Goal: Task Accomplishment & Management: Complete application form

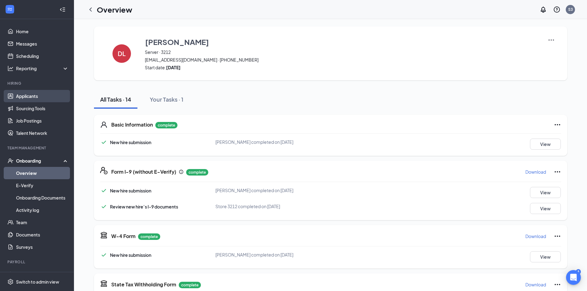
click at [29, 96] on link "Applicants" at bounding box center [42, 96] width 53 height 12
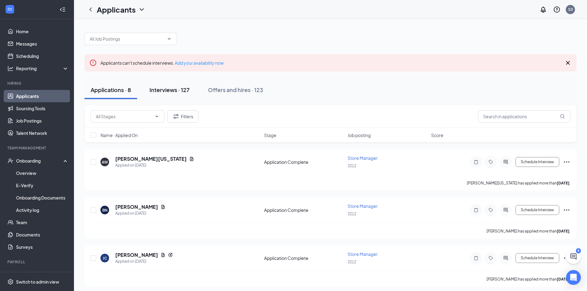
click at [178, 90] on div "Interviews · 127" at bounding box center [170, 90] width 40 height 8
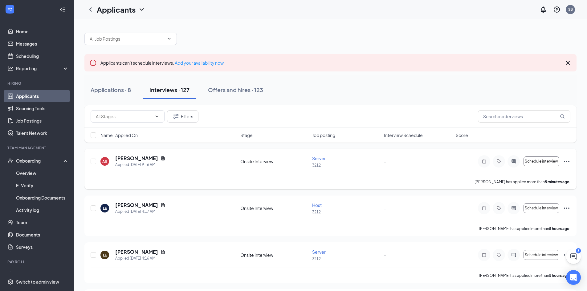
click at [565, 163] on icon "Ellipses" at bounding box center [566, 161] width 7 height 7
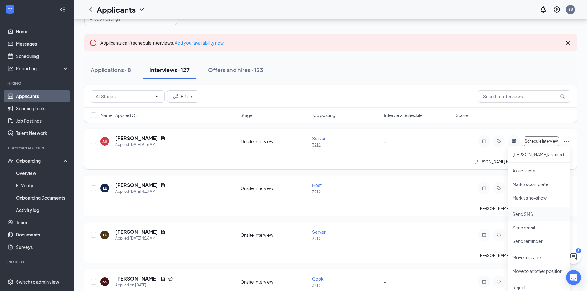
scroll to position [31, 0]
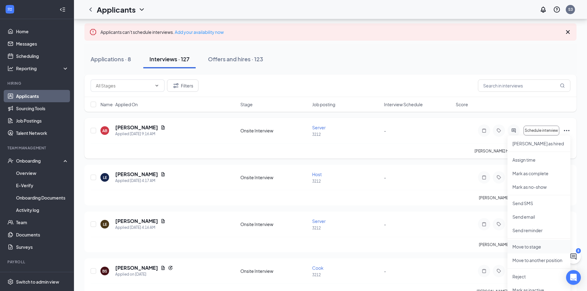
click at [538, 247] on p "Move to stage" at bounding box center [539, 247] width 53 height 6
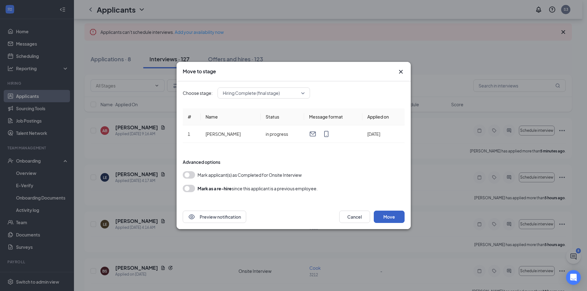
click at [391, 218] on button "Move" at bounding box center [389, 217] width 31 height 12
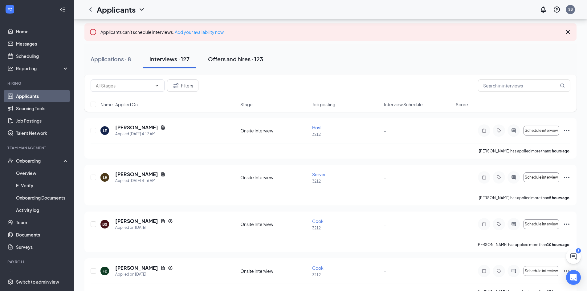
click at [238, 60] on div "Offers and hires · 123" at bounding box center [235, 59] width 55 height 8
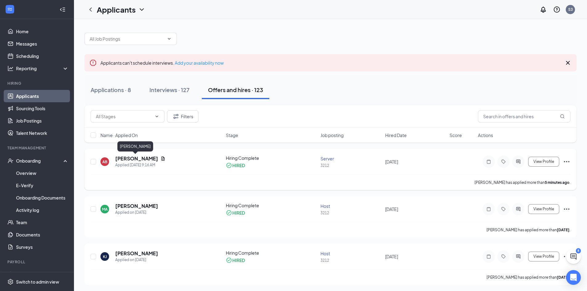
click at [133, 156] on h5 "[PERSON_NAME]" at bounding box center [136, 158] width 43 height 7
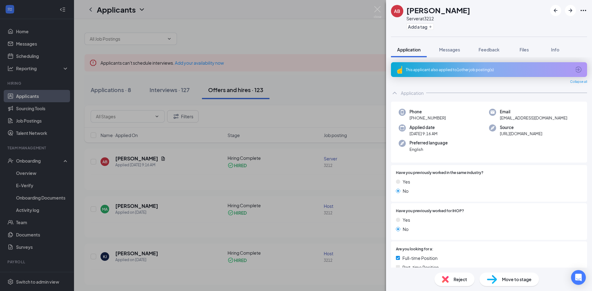
click at [211, 158] on div "AB [PERSON_NAME] Server at 3212 Add a tag Application Messages Feedback Files I…" at bounding box center [296, 145] width 592 height 291
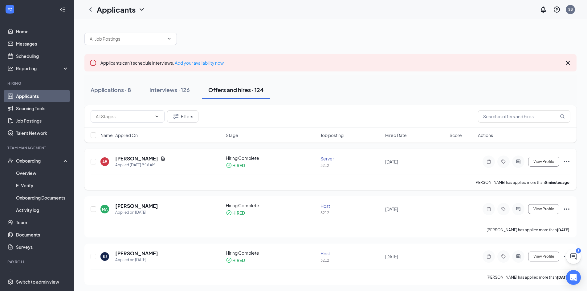
click at [568, 162] on icon "Ellipses" at bounding box center [566, 161] width 7 height 7
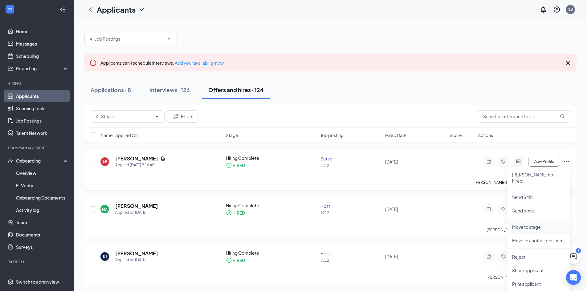
click at [536, 224] on p "Move to stage" at bounding box center [538, 227] width 53 height 6
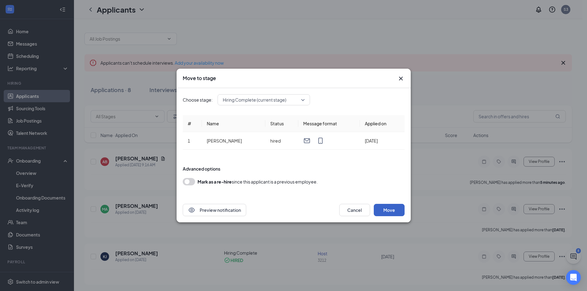
click at [396, 209] on button "Move" at bounding box center [389, 210] width 31 height 12
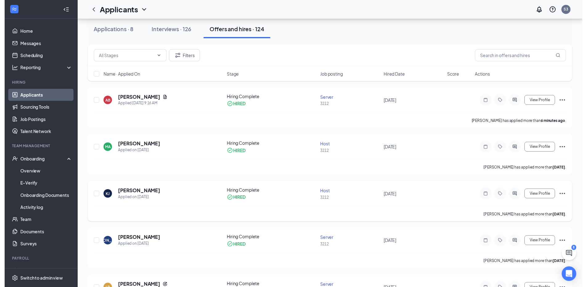
scroll to position [62, 0]
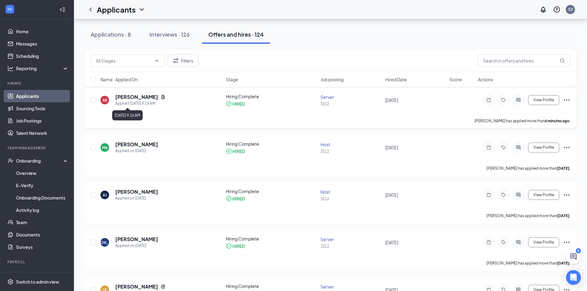
click at [146, 103] on div "Applied [DATE] 9:16 AM" at bounding box center [140, 104] width 50 height 6
click at [135, 97] on h5 "[PERSON_NAME]" at bounding box center [136, 97] width 43 height 7
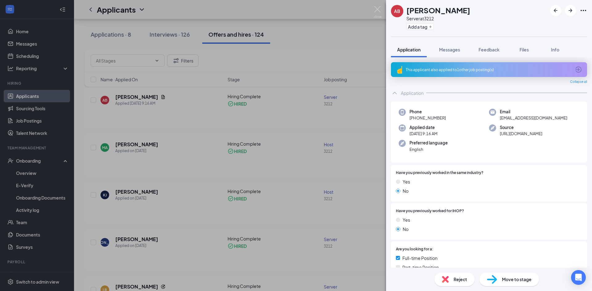
click at [258, 64] on div "AB [PERSON_NAME] Server at 3212 Add a tag Application Messages Feedback Files I…" at bounding box center [296, 145] width 592 height 291
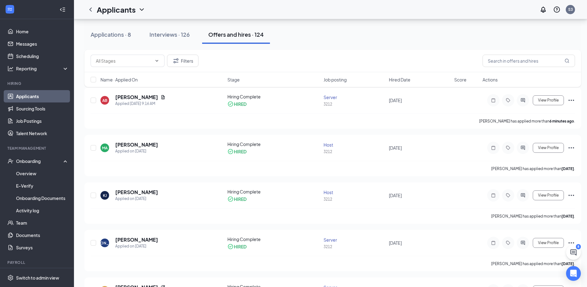
click at [227, 35] on div "Offers and hires · 124" at bounding box center [235, 35] width 55 height 8
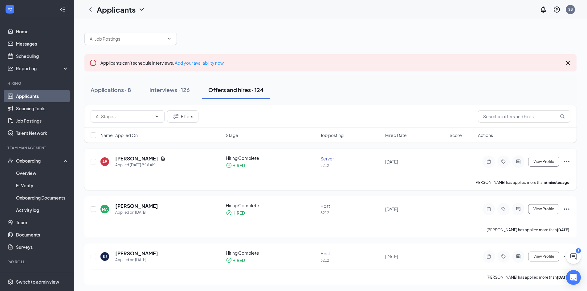
click at [566, 162] on icon "Ellipses" at bounding box center [566, 161] width 7 height 7
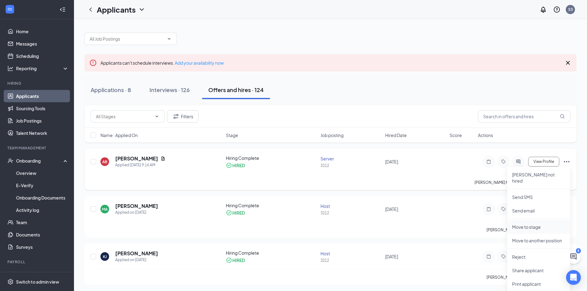
click at [532, 224] on p "Move to stage" at bounding box center [538, 227] width 53 height 6
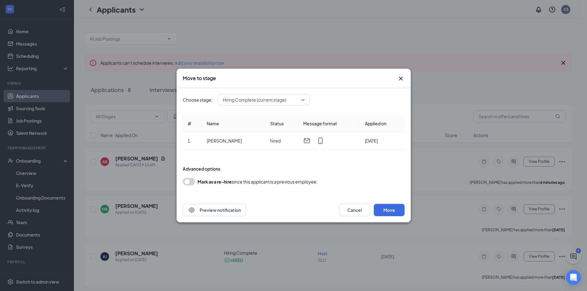
click at [401, 77] on icon "Cross" at bounding box center [400, 78] width 7 height 7
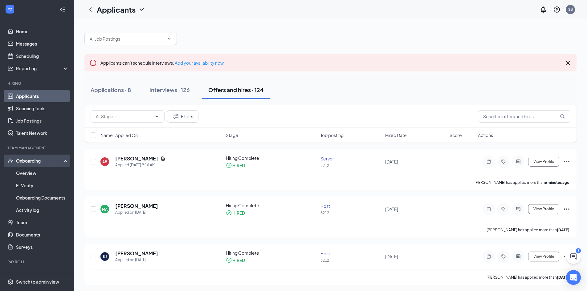
click at [32, 157] on div "Onboarding" at bounding box center [37, 161] width 74 height 12
click at [37, 162] on div "Onboarding" at bounding box center [39, 161] width 47 height 6
click at [30, 172] on link "Overview" at bounding box center [42, 173] width 53 height 12
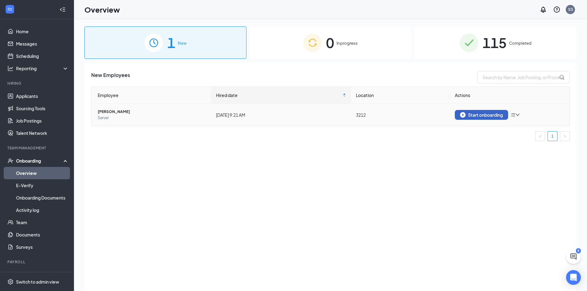
click at [489, 115] on div "Start onboarding" at bounding box center [481, 115] width 43 height 6
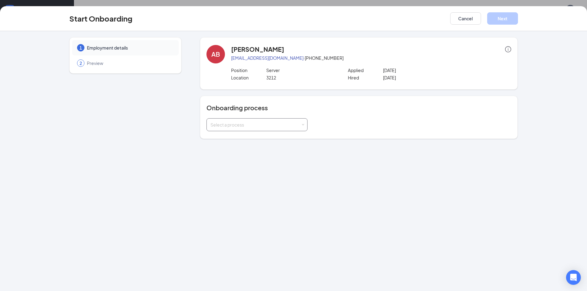
click at [281, 123] on div "Select a process" at bounding box center [256, 125] width 90 height 6
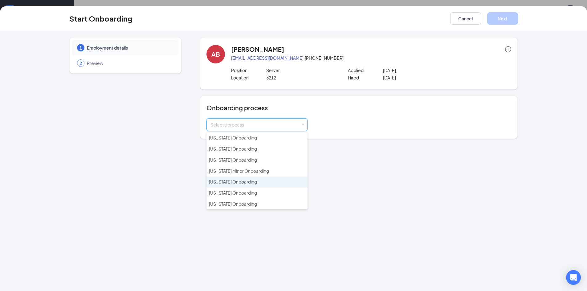
click at [240, 183] on span "[US_STATE] Onboarding" at bounding box center [233, 182] width 48 height 6
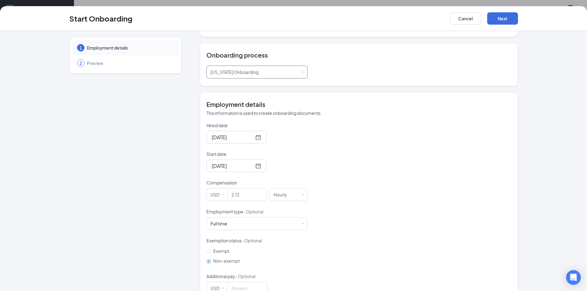
scroll to position [62, 0]
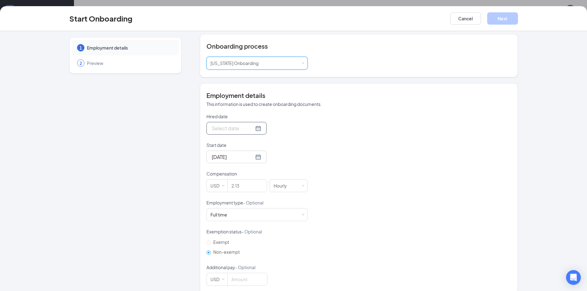
click at [228, 130] on input "Hired date" at bounding box center [233, 129] width 42 height 8
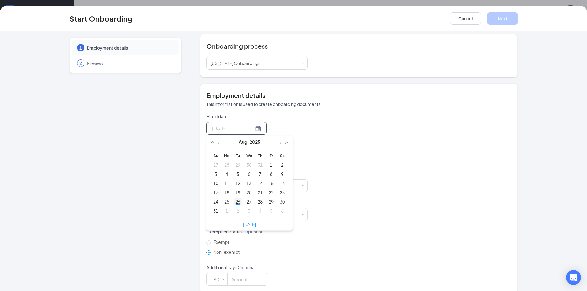
type input "[DATE]"
click at [237, 201] on div "26" at bounding box center [237, 201] width 7 height 7
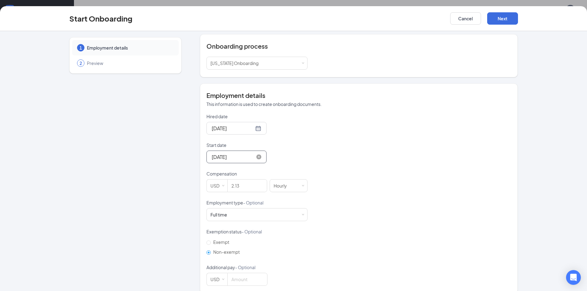
click at [243, 158] on input "[DATE]" at bounding box center [233, 157] width 42 height 8
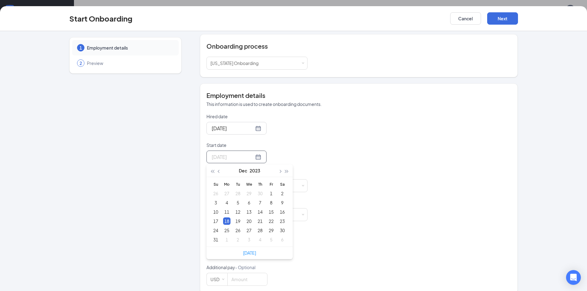
type input "[DATE]"
click at [225, 222] on div "18" at bounding box center [226, 221] width 7 height 7
click at [237, 160] on input "Start date" at bounding box center [233, 157] width 42 height 8
type input "[DATE]"
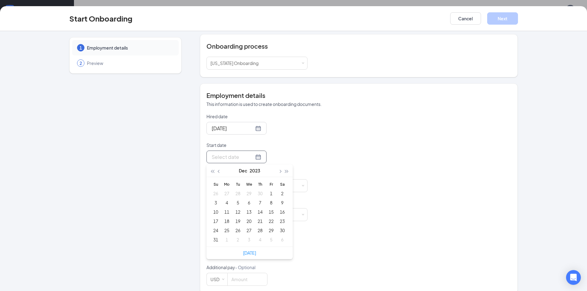
click at [247, 253] on link "[DATE]" at bounding box center [249, 253] width 13 height 6
type input "[DATE]"
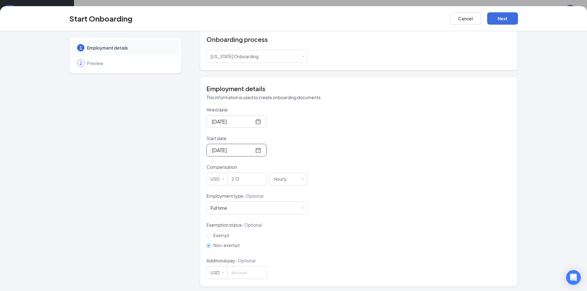
scroll to position [70, 0]
click at [501, 19] on button "Next" at bounding box center [502, 18] width 31 height 12
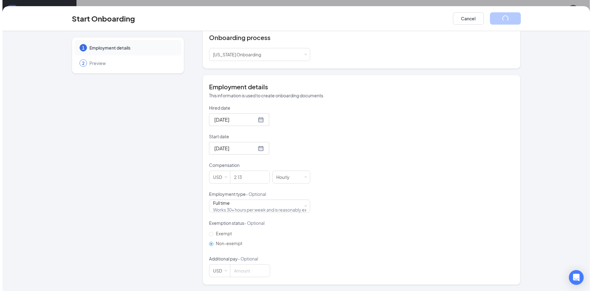
scroll to position [0, 0]
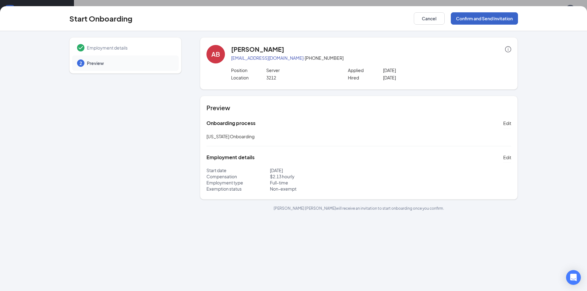
click at [498, 20] on button "Confirm and Send Invitation" at bounding box center [484, 18] width 67 height 12
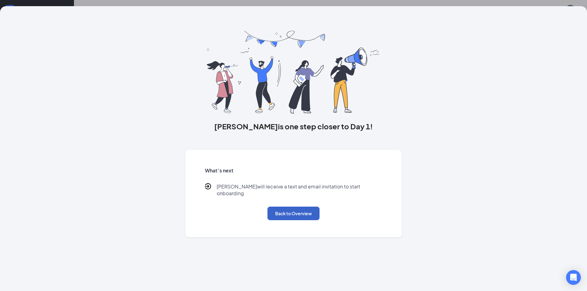
click at [301, 207] on button "Back to Overview" at bounding box center [294, 214] width 52 height 14
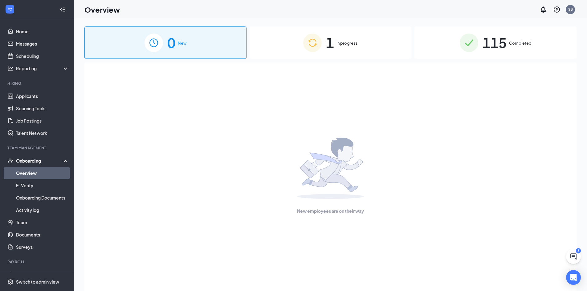
click at [350, 44] on span "In progress" at bounding box center [347, 43] width 21 height 6
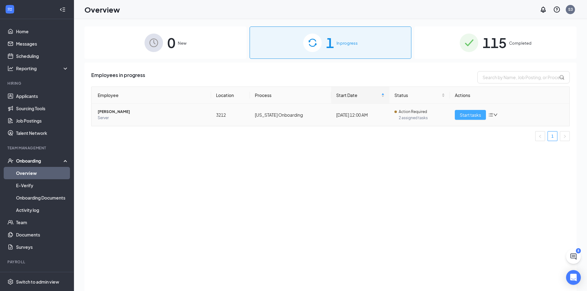
click at [475, 119] on button "Start tasks" at bounding box center [470, 115] width 31 height 10
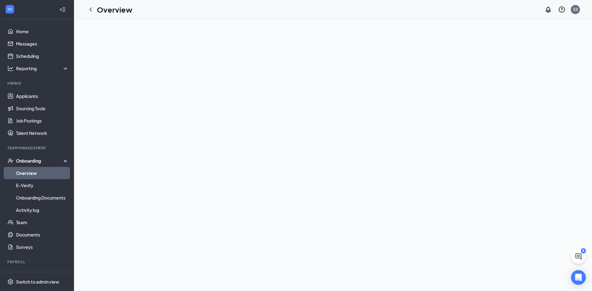
click at [113, 12] on h1 "Overview" at bounding box center [114, 9] width 35 height 10
click at [34, 162] on div "Onboarding" at bounding box center [39, 161] width 47 height 6
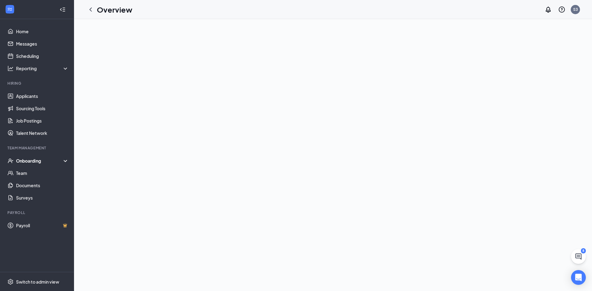
click at [38, 158] on div "Onboarding" at bounding box center [39, 161] width 47 height 6
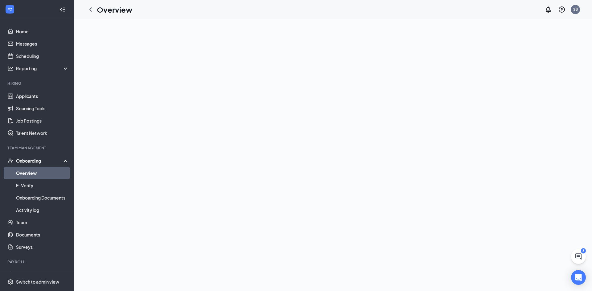
click at [29, 172] on link "Overview" at bounding box center [42, 173] width 53 height 12
click at [20, 97] on link "Applicants" at bounding box center [42, 96] width 53 height 12
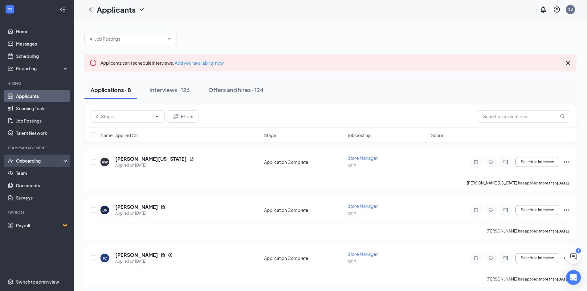
click at [38, 163] on div "Onboarding" at bounding box center [39, 161] width 47 height 6
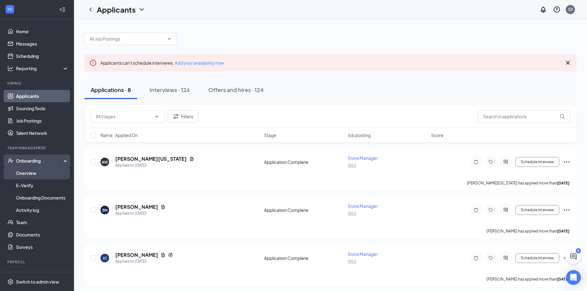
click at [31, 173] on link "Overview" at bounding box center [42, 173] width 53 height 12
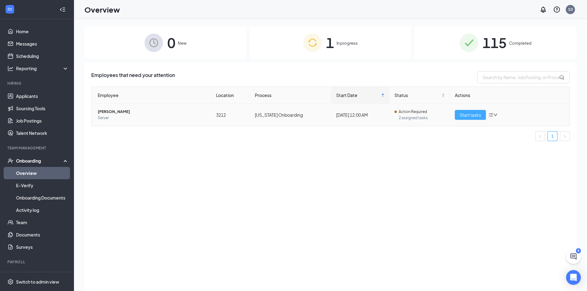
click at [470, 115] on span "Start tasks" at bounding box center [470, 115] width 21 height 7
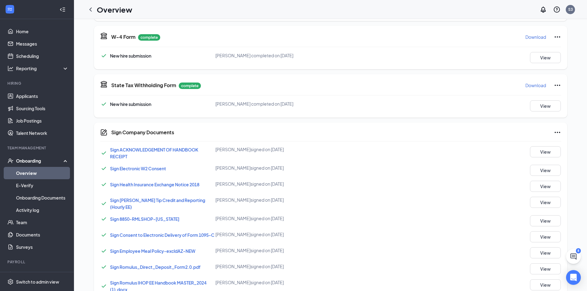
scroll to position [320, 0]
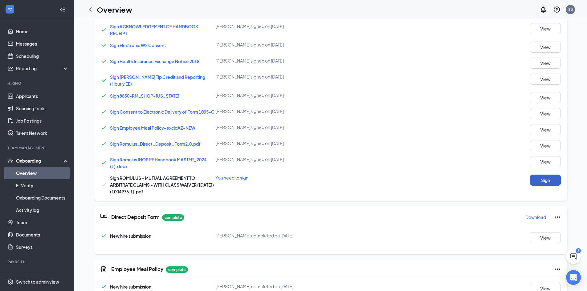
click at [546, 181] on button "Sign" at bounding box center [545, 180] width 31 height 11
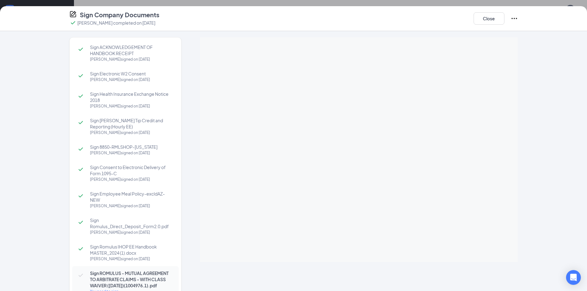
click at [348, 115] on div "Sign Company Documents Aaron Brinson completed on Aug 26, 2025 Close Sign ACKNO…" at bounding box center [293, 145] width 587 height 291
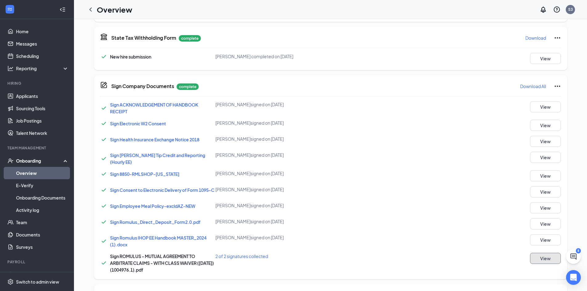
scroll to position [259, 0]
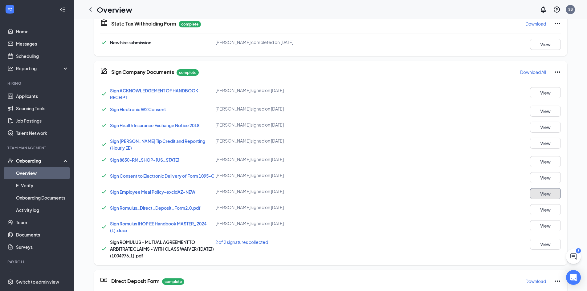
click at [546, 194] on button "View" at bounding box center [545, 193] width 31 height 11
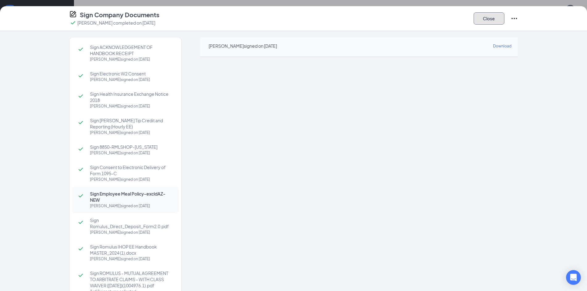
click at [492, 21] on button "Close" at bounding box center [489, 18] width 31 height 12
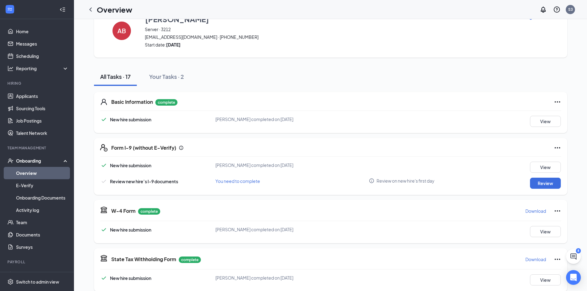
scroll to position [12, 0]
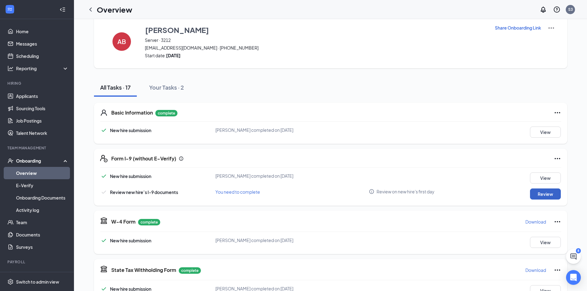
click at [546, 196] on button "Review" at bounding box center [545, 194] width 31 height 11
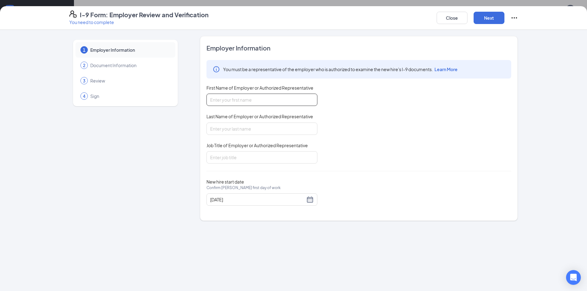
click at [276, 94] on input "First Name of Employer or Authorized Representative" at bounding box center [262, 100] width 111 height 12
type input "[PERSON_NAME]"
drag, startPoint x: 226, startPoint y: 125, endPoint x: 240, endPoint y: 127, distance: 14.7
click at [226, 125] on input "Last Name of Employer or Authorized Representative" at bounding box center [262, 129] width 111 height 12
type input "Franklin"
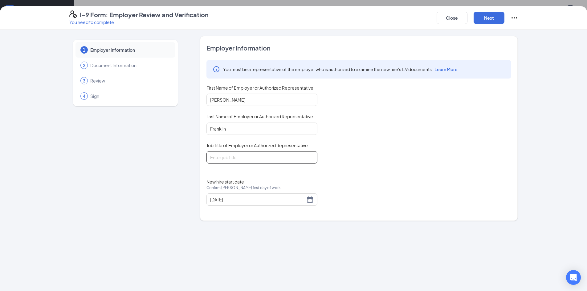
click at [260, 161] on input "Job Title of Employer or Authorized Representative" at bounding box center [262, 157] width 111 height 12
type input "Manager"
click at [498, 19] on button "Next" at bounding box center [489, 18] width 31 height 12
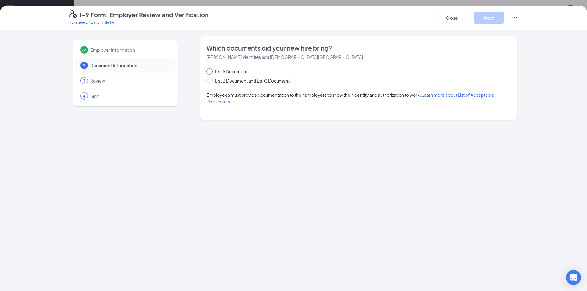
click at [210, 70] on input "List A Document" at bounding box center [209, 70] width 4 height 4
radio input "true"
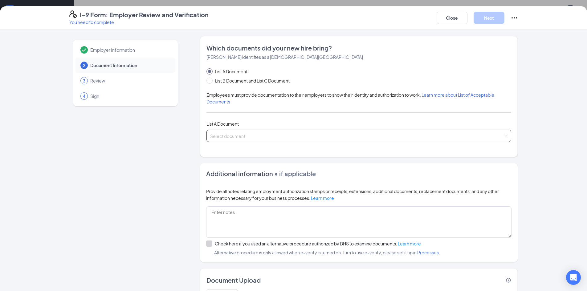
click at [220, 133] on input "search" at bounding box center [356, 134] width 293 height 9
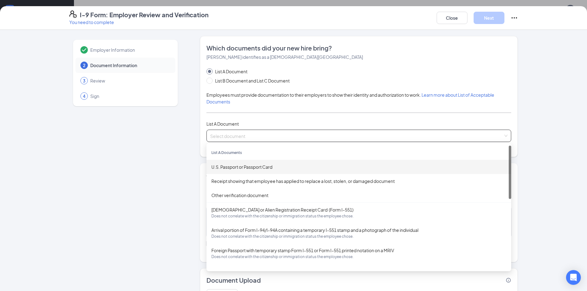
click at [224, 104] on span "Learn more about List of Acceptable Documents" at bounding box center [351, 98] width 288 height 12
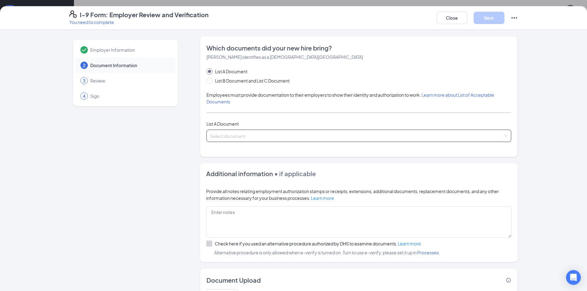
click at [230, 134] on input "search" at bounding box center [356, 134] width 293 height 9
click at [207, 81] on input "List B Document and List C Document" at bounding box center [209, 80] width 4 height 4
radio input "true"
radio input "false"
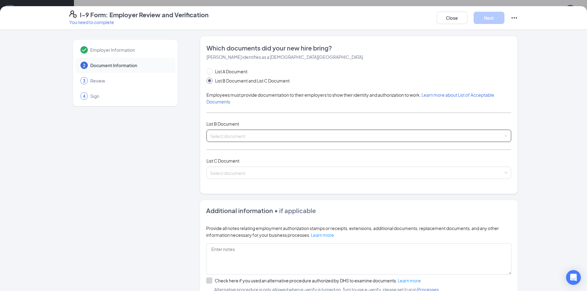
click at [229, 137] on input "search" at bounding box center [356, 134] width 293 height 9
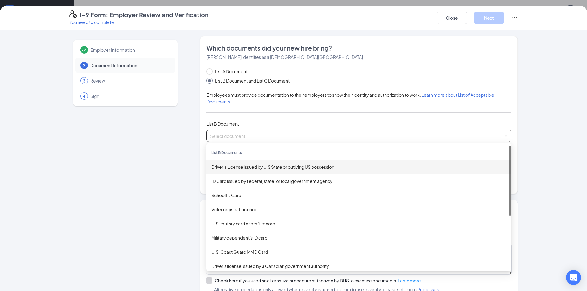
click at [251, 170] on div "Driver’s License issued by U.S State or outlying US possession" at bounding box center [358, 167] width 295 height 7
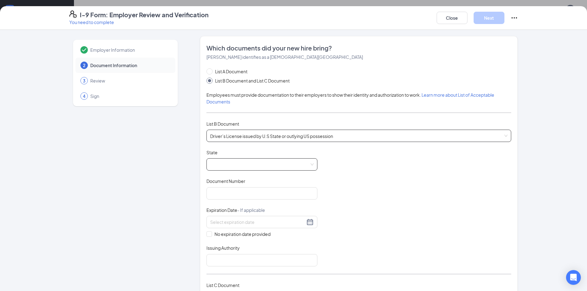
click at [244, 166] on span at bounding box center [262, 165] width 104 height 12
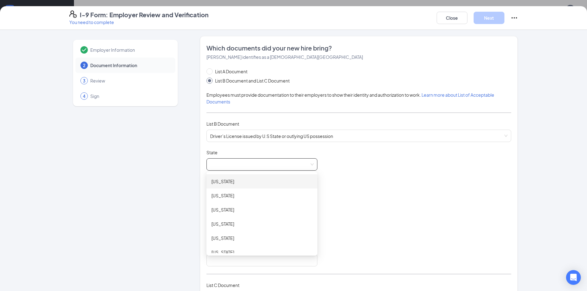
click at [240, 164] on span at bounding box center [262, 165] width 104 height 12
click at [240, 163] on span at bounding box center [262, 165] width 104 height 12
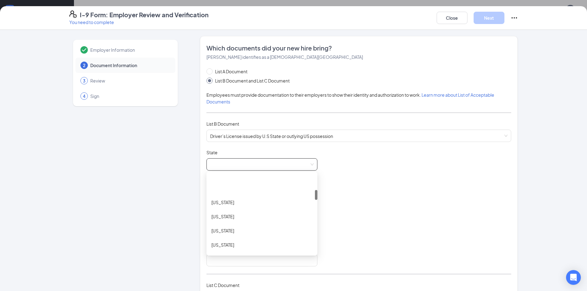
scroll to position [185, 0]
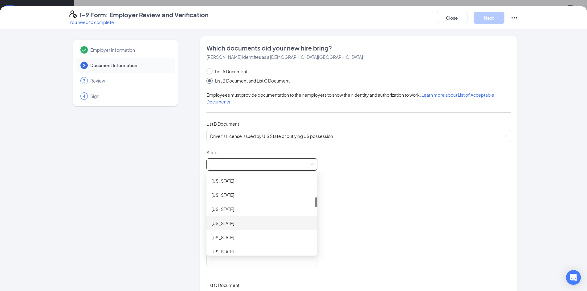
click at [218, 224] on div "Indiana" at bounding box center [261, 223] width 101 height 7
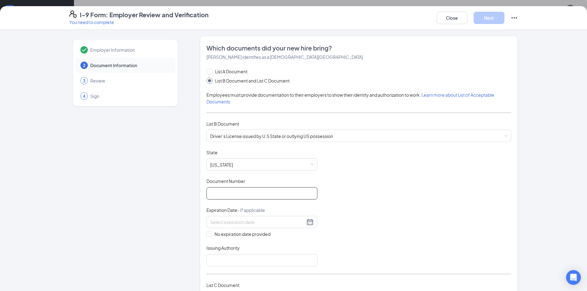
click at [220, 191] on input "Document Number" at bounding box center [262, 193] width 111 height 12
type input "7210200933"
click at [253, 226] on input at bounding box center [257, 222] width 95 height 7
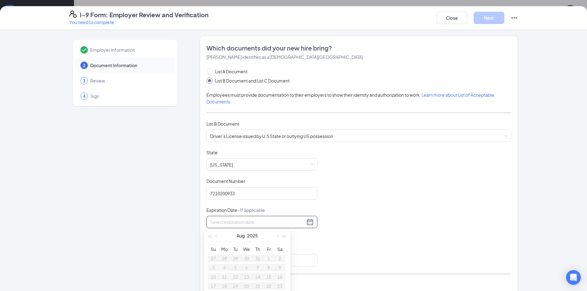
scroll to position [31, 0]
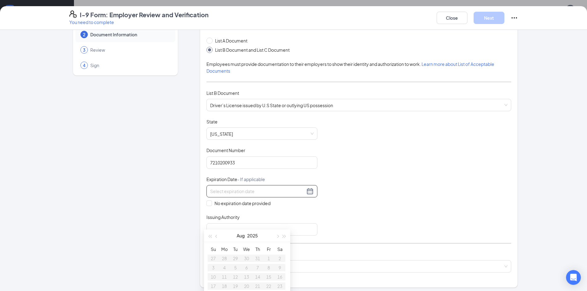
click at [254, 188] on input at bounding box center [257, 191] width 95 height 7
click at [306, 191] on div at bounding box center [262, 191] width 104 height 7
click at [258, 286] on div "26" at bounding box center [257, 286] width 7 height 7
type input "07/26/2029"
click at [402, 195] on div "Document Title Driver’s License issued by U.S State or outlying US possession S…" at bounding box center [359, 177] width 305 height 117
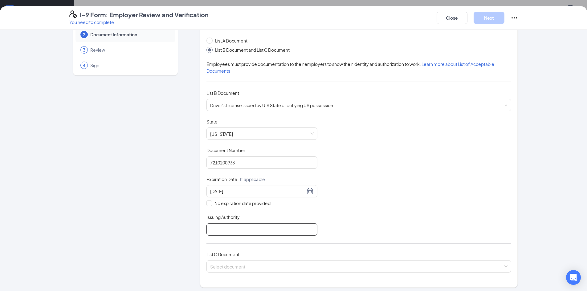
click at [247, 230] on input "Issuing Authority" at bounding box center [262, 230] width 111 height 12
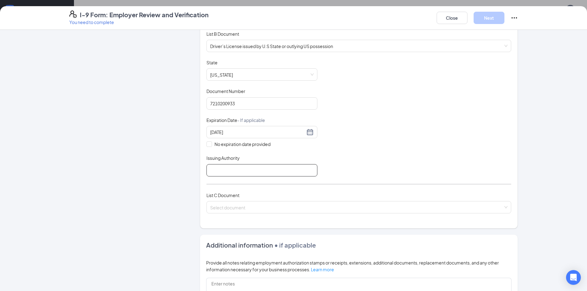
scroll to position [92, 0]
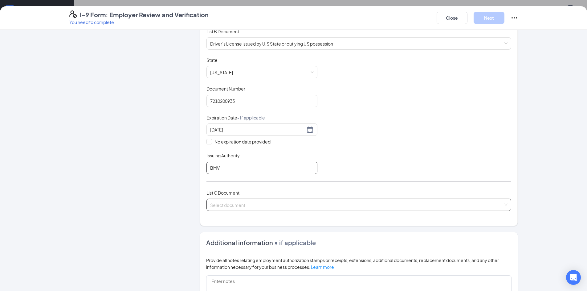
type input "BMV"
click at [222, 203] on input "search" at bounding box center [356, 203] width 293 height 9
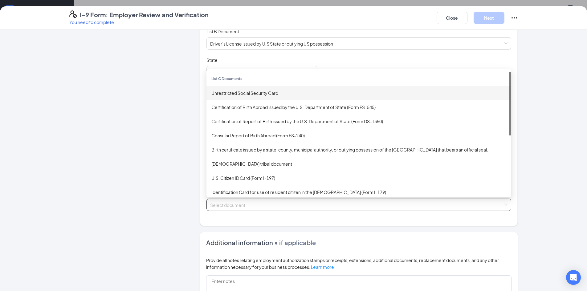
click at [230, 95] on div "Unrestricted Social Security Card" at bounding box center [358, 93] width 295 height 7
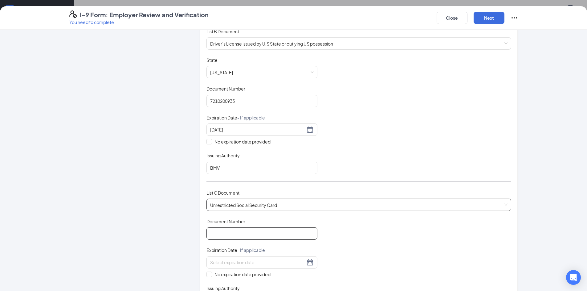
click at [260, 235] on input "Document Number" at bounding box center [262, 234] width 111 height 12
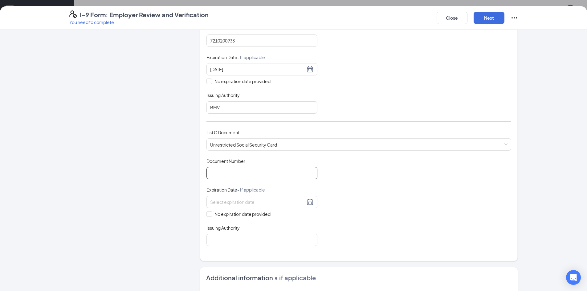
scroll to position [154, 0]
type input "294929864"
click at [208, 214] on input "No expiration date provided" at bounding box center [209, 212] width 4 height 4
checkbox input "true"
click at [217, 238] on input "Issuing Authority" at bounding box center [262, 240] width 111 height 12
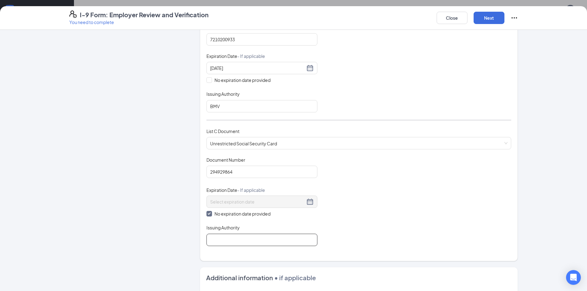
type input "SSA"
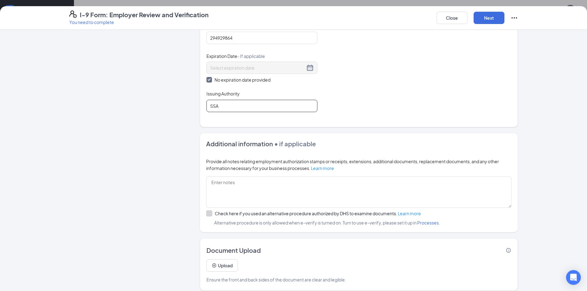
scroll to position [294, 0]
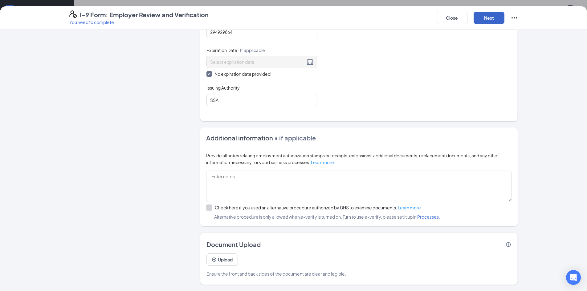
click at [478, 21] on button "Next" at bounding box center [489, 18] width 31 height 12
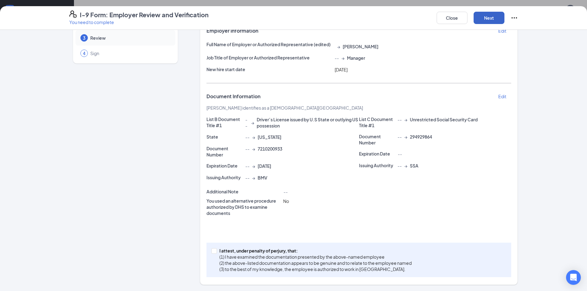
click at [483, 16] on button "Next" at bounding box center [489, 18] width 31 height 12
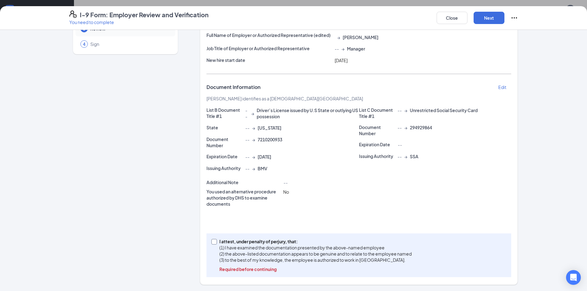
click at [212, 244] on span at bounding box center [214, 242] width 6 height 6
click at [212, 244] on input "I attest, under penalty of perjury, that: (1) I have examined the documentation…" at bounding box center [213, 241] width 4 height 4
checkbox input "true"
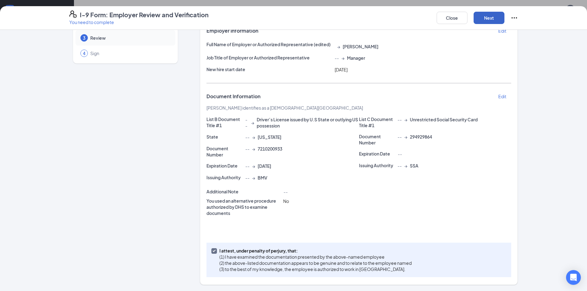
click at [491, 17] on button "Next" at bounding box center [489, 18] width 31 height 12
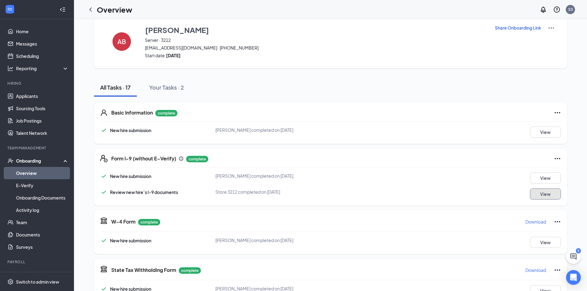
click at [544, 195] on button "View" at bounding box center [545, 194] width 31 height 11
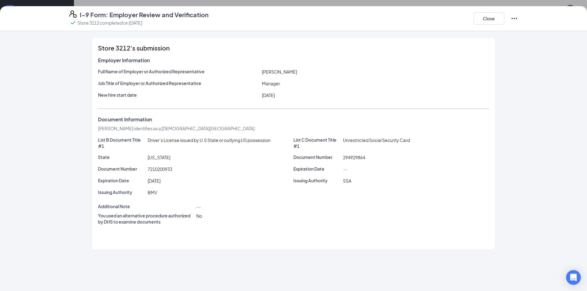
click at [241, 161] on div "State Indiana" at bounding box center [195, 158] width 195 height 9
click at [495, 19] on button "Close" at bounding box center [489, 18] width 31 height 12
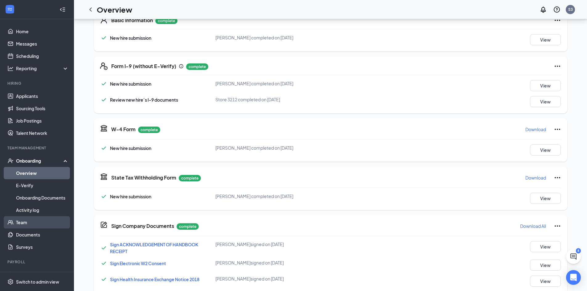
click at [22, 222] on link "Team" at bounding box center [42, 222] width 53 height 12
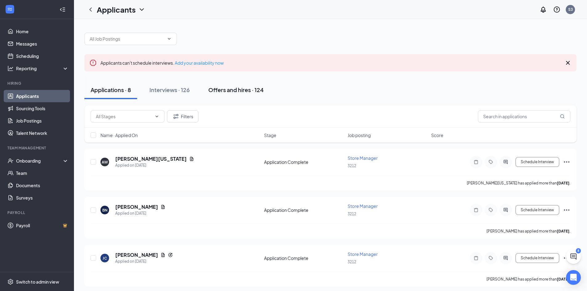
click at [229, 89] on div "Offers and hires · 124" at bounding box center [235, 90] width 55 height 8
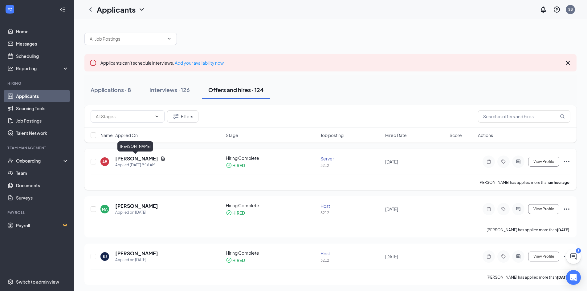
click at [137, 160] on h5 "[PERSON_NAME]" at bounding box center [136, 158] width 43 height 7
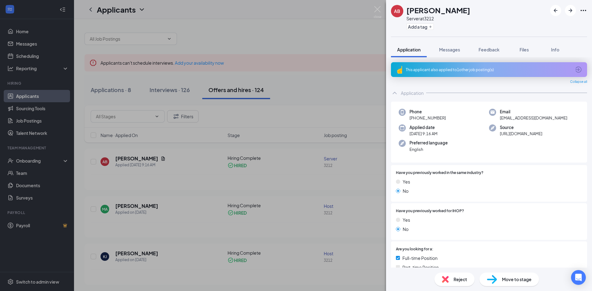
click at [197, 180] on div "AB [PERSON_NAME] Server at 3212 Add a tag Application Messages Feedback Files I…" at bounding box center [296, 145] width 592 height 291
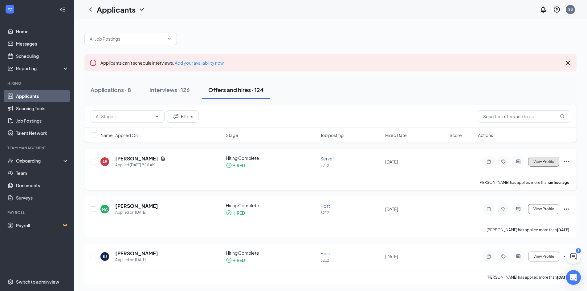
click at [539, 164] on button "View Profile" at bounding box center [543, 162] width 31 height 10
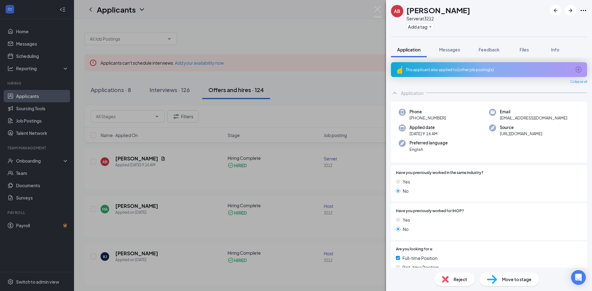
click at [316, 118] on div "AB [PERSON_NAME] Server at 3212 Add a tag Application Messages Feedback Files I…" at bounding box center [296, 145] width 592 height 291
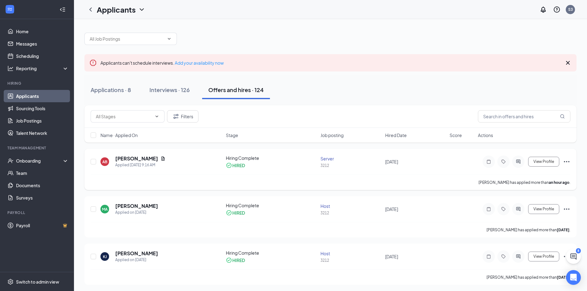
click at [380, 181] on div "Aaron Brinson has applied more than an hour ago ." at bounding box center [331, 182] width 480 height 15
click at [567, 161] on icon "Ellipses" at bounding box center [566, 161] width 7 height 7
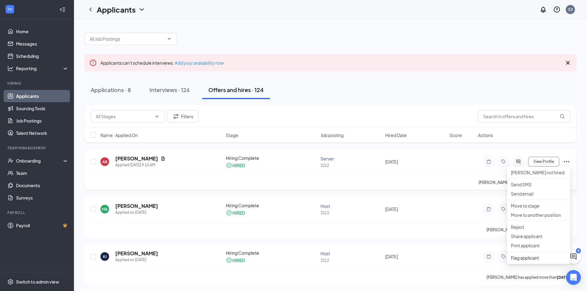
click at [450, 165] on div "AB Aaron Brinson Applied Today 9:16 AM Hiring Complete HIRED Server 3212 August…" at bounding box center [331, 165] width 480 height 20
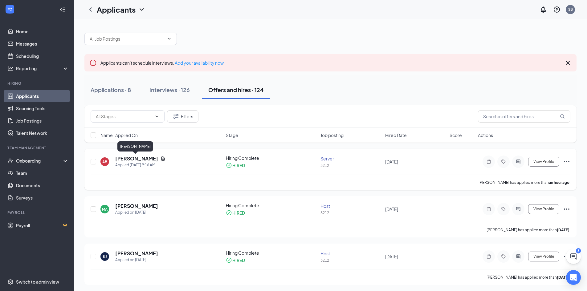
click at [134, 159] on h5 "[PERSON_NAME]" at bounding box center [136, 158] width 43 height 7
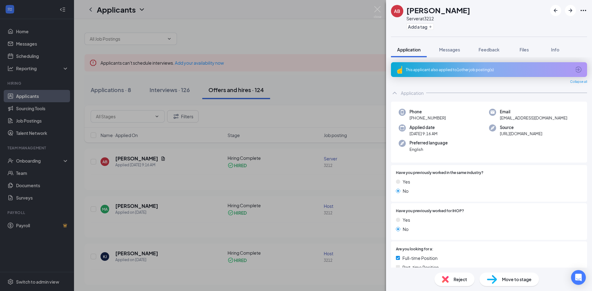
click at [338, 74] on div "AB [PERSON_NAME] Server at 3212 Add a tag Application Messages Feedback Files I…" at bounding box center [296, 145] width 592 height 291
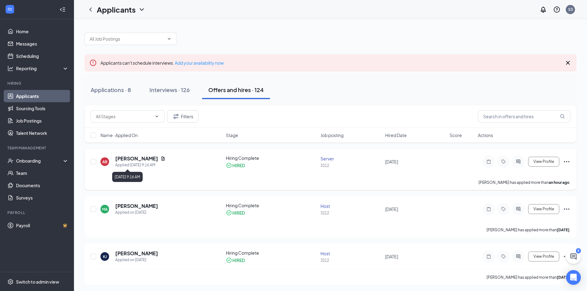
click at [139, 165] on div "Applied [DATE] 9:16 AM" at bounding box center [140, 165] width 50 height 6
click at [30, 161] on div "Onboarding" at bounding box center [39, 161] width 47 height 6
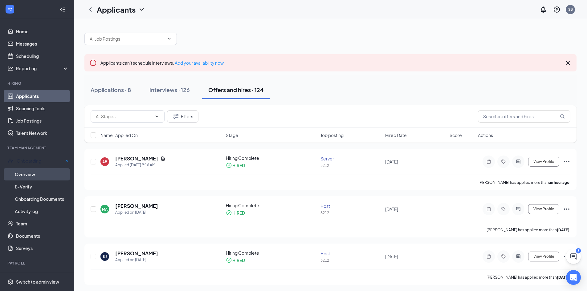
click at [30, 173] on link "Overview" at bounding box center [42, 174] width 54 height 12
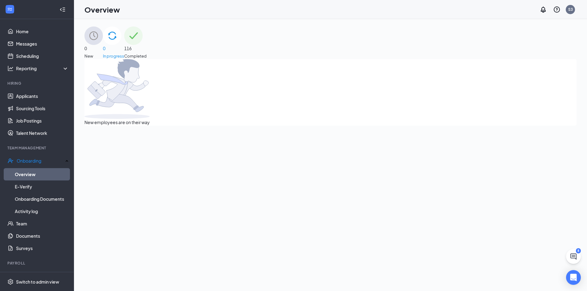
click at [147, 45] on span "116" at bounding box center [135, 48] width 23 height 7
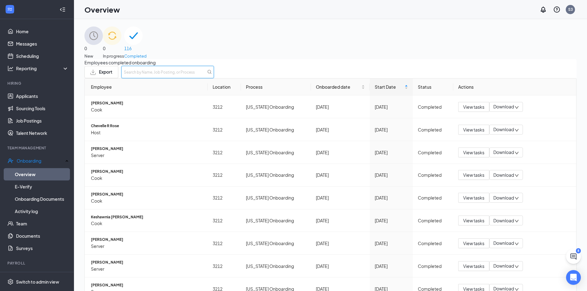
click at [214, 76] on input "text" at bounding box center [167, 72] width 92 height 12
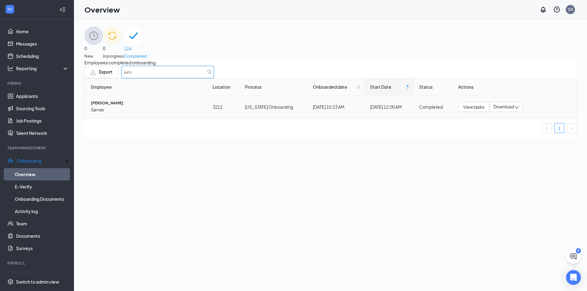
type input "aaro"
click at [502, 110] on span "Download" at bounding box center [504, 107] width 21 height 6
drag, startPoint x: 423, startPoint y: 111, endPoint x: 451, endPoint y: 110, distance: 28.1
click at [425, 111] on td "Completed" at bounding box center [433, 107] width 39 height 23
click at [466, 110] on span "View tasks" at bounding box center [473, 107] width 21 height 7
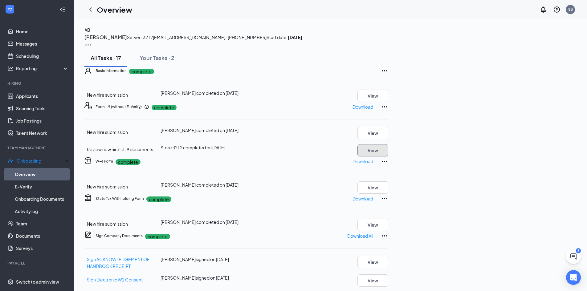
click at [388, 157] on button "View" at bounding box center [373, 150] width 31 height 12
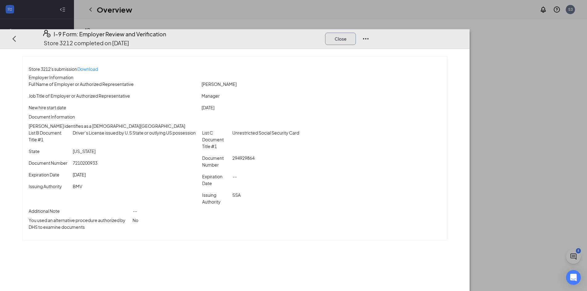
click at [356, 32] on button "Close" at bounding box center [340, 38] width 31 height 12
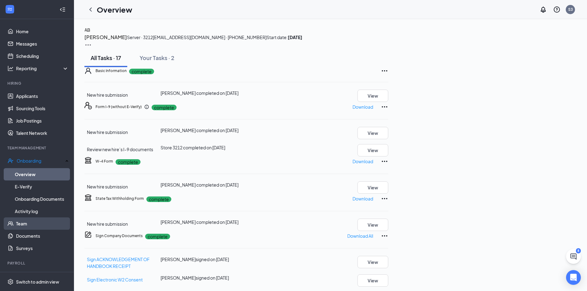
click at [29, 223] on link "Team" at bounding box center [42, 224] width 53 height 12
